Goal: Task Accomplishment & Management: Use online tool/utility

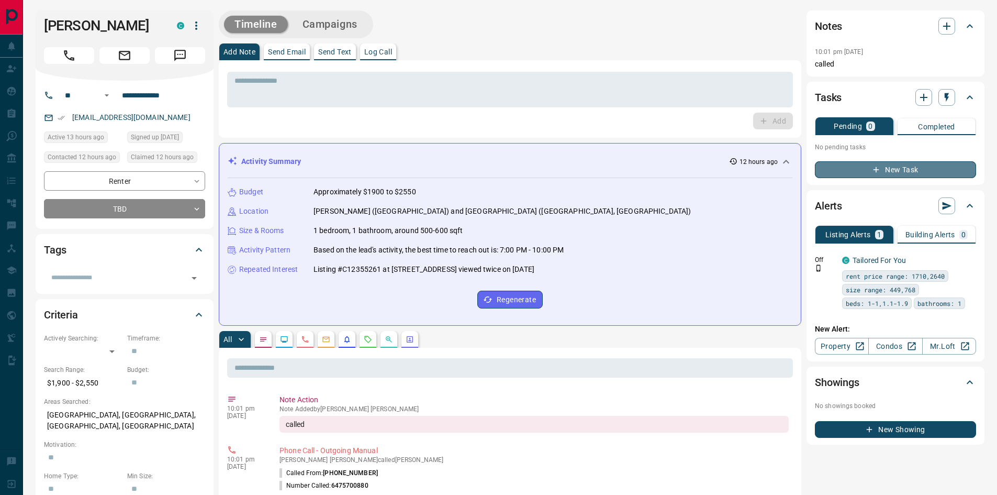
click at [910, 172] on button "New Task" at bounding box center [895, 169] width 161 height 17
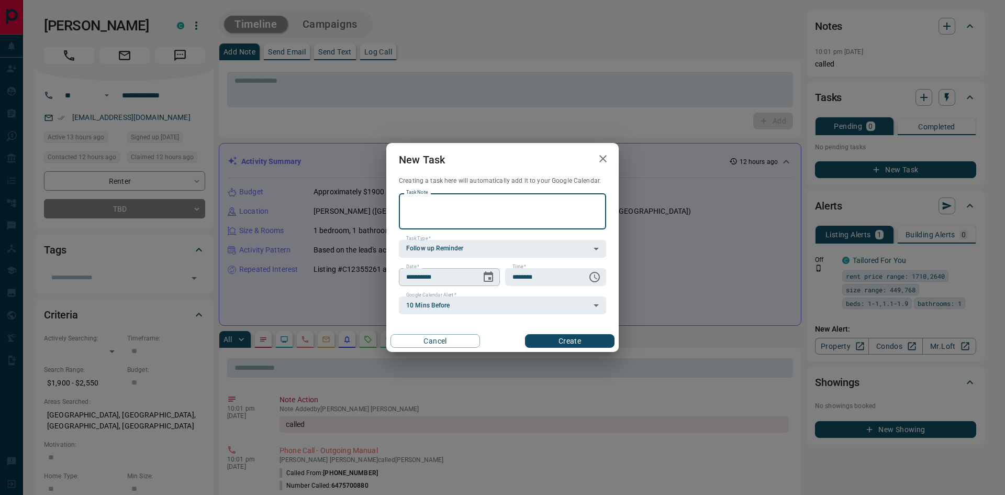
click at [488, 278] on icon "Choose date, selected date is Sep 16, 2025" at bounding box center [488, 276] width 9 height 10
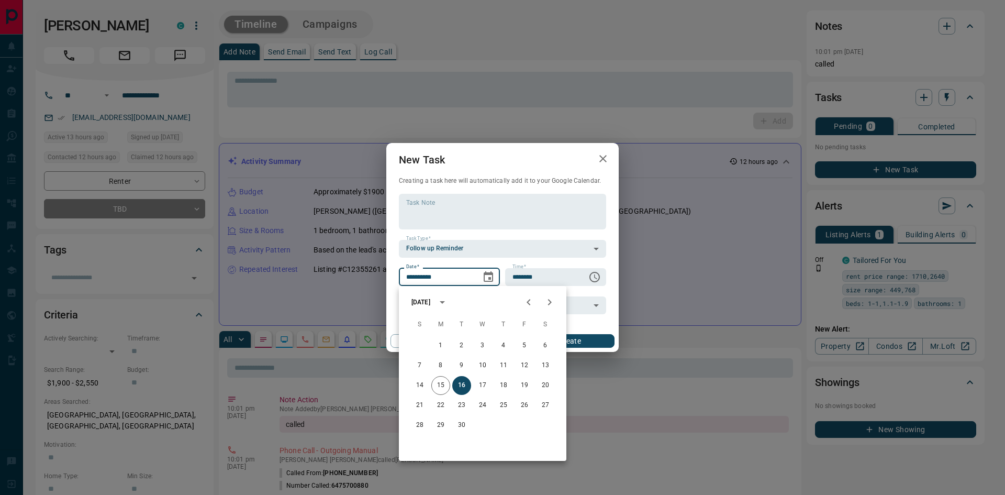
click at [549, 301] on icon "Next month" at bounding box center [549, 302] width 13 height 13
click at [482, 362] on button "8" at bounding box center [482, 365] width 19 height 19
type input "**********"
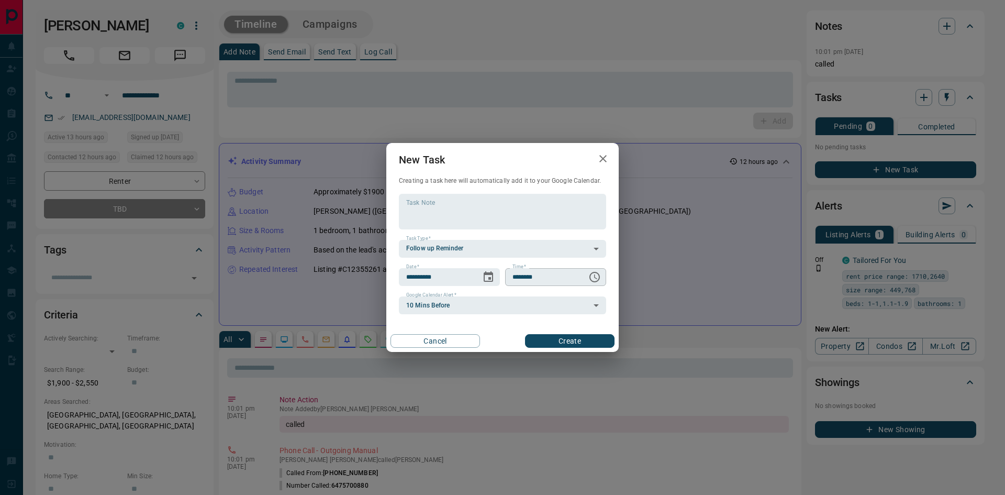
click at [596, 275] on icon "Choose time, selected time is 6:00 AM" at bounding box center [594, 277] width 13 height 13
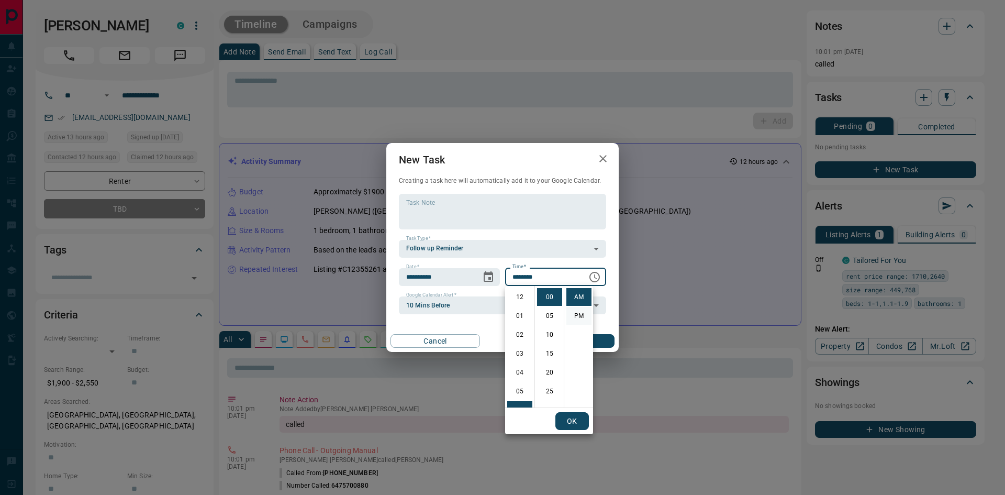
scroll to position [113, 0]
click at [580, 314] on li "PM" at bounding box center [578, 316] width 25 height 18
type input "********"
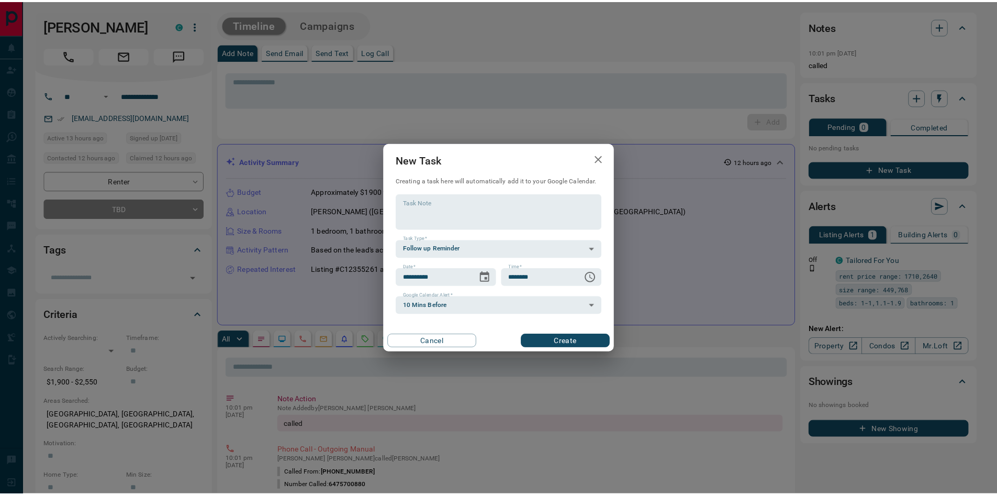
scroll to position [16, 0]
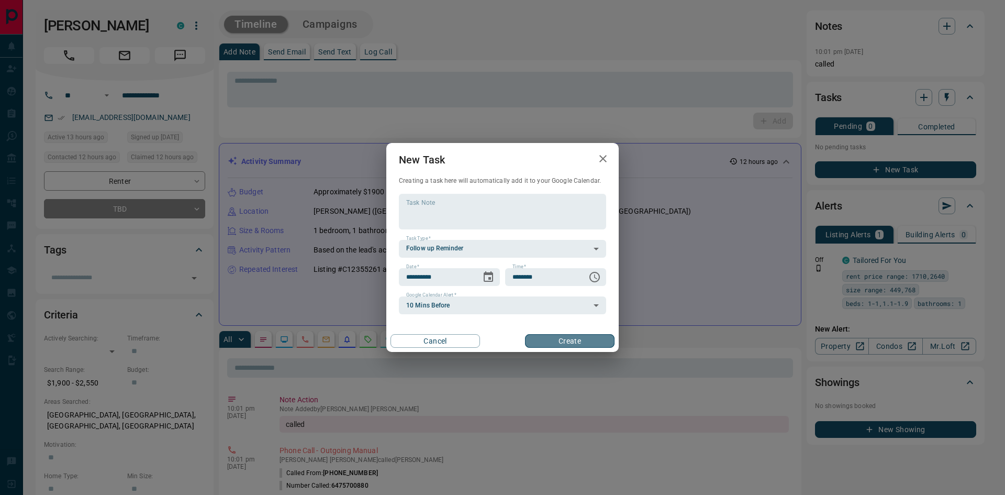
click at [572, 343] on button "Create" at bounding box center [569, 341] width 89 height 14
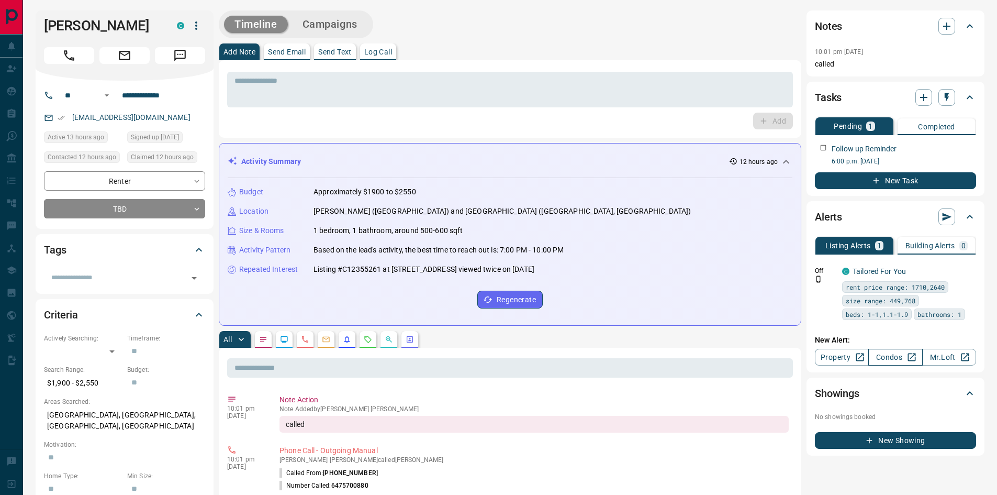
click at [895, 357] on link "Condos" at bounding box center [895, 357] width 54 height 17
drag, startPoint x: 424, startPoint y: 212, endPoint x: 506, endPoint y: 213, distance: 81.1
click at [506, 213] on p "[PERSON_NAME] ([GEOGRAPHIC_DATA]) and [GEOGRAPHIC_DATA] ([GEOGRAPHIC_DATA], [GE…" at bounding box center [501, 211] width 377 height 11
copy p "Mimico, [GEOGRAPHIC_DATA]"
